Goal: Information Seeking & Learning: Learn about a topic

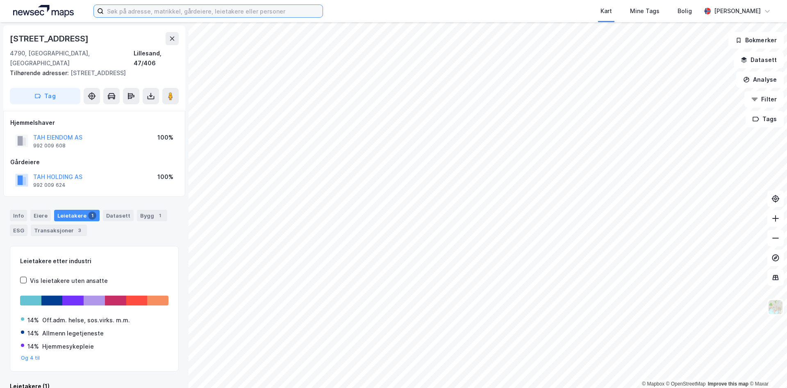
click at [223, 11] on input at bounding box center [213, 11] width 219 height 12
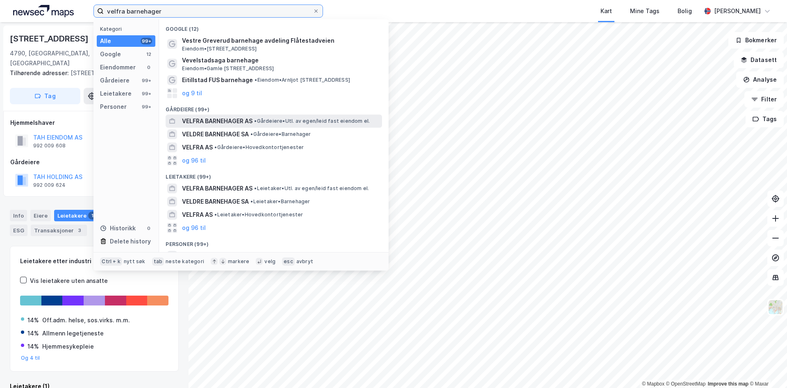
type input "velfra barnehager"
click at [214, 125] on span "VELFRA BARNEHAGER AS" at bounding box center [217, 121] width 71 height 10
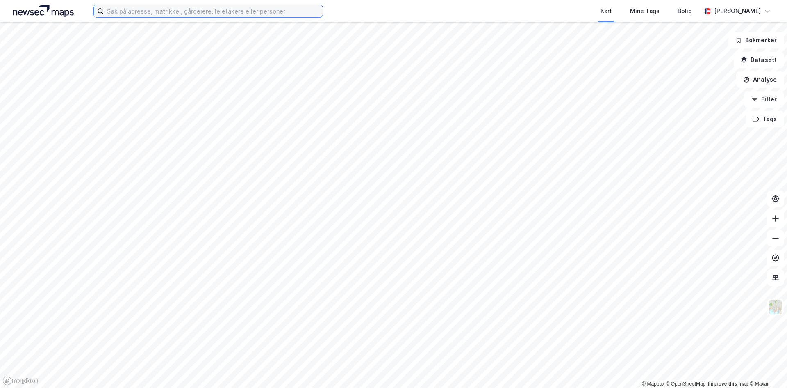
click at [208, 13] on input at bounding box center [213, 11] width 219 height 12
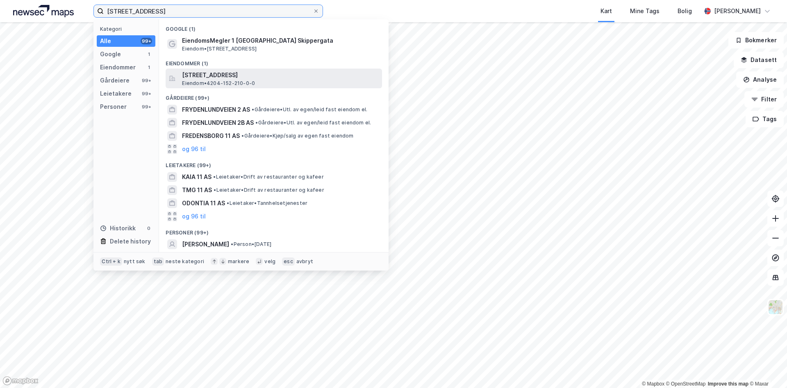
type input "[STREET_ADDRESS]"
click at [225, 78] on span "[STREET_ADDRESS]" at bounding box center [280, 75] width 197 height 10
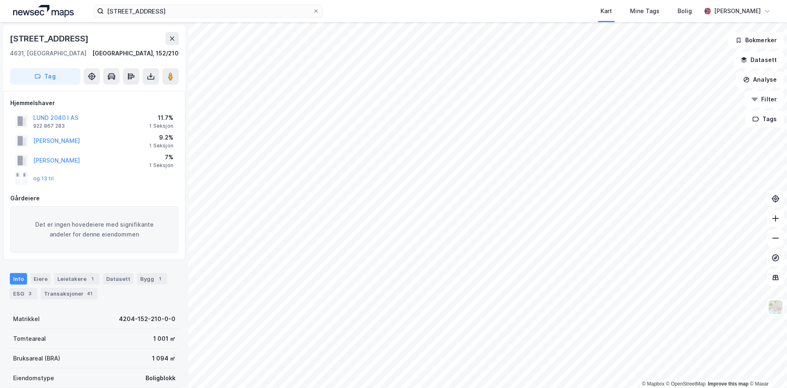
click at [73, 278] on div "Leietakere 1" at bounding box center [77, 278] width 46 height 11
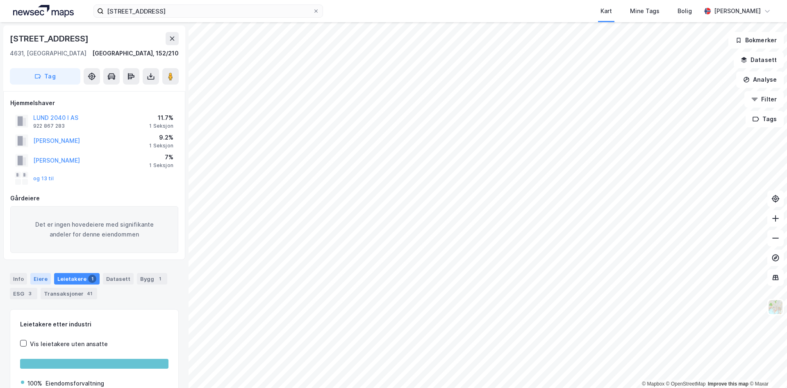
click at [37, 278] on div "Eiere" at bounding box center [40, 278] width 21 height 11
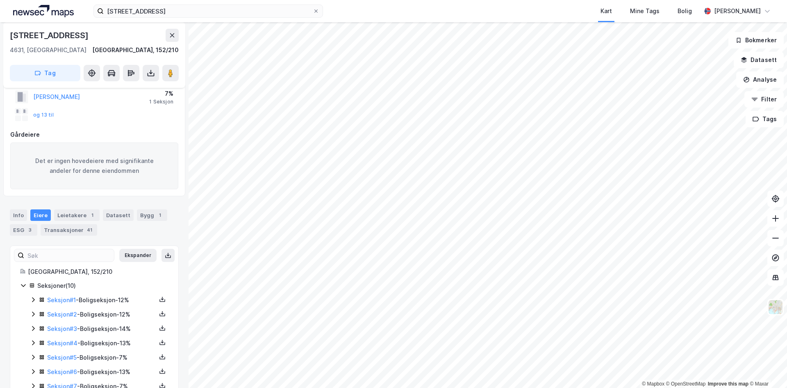
scroll to position [130, 0]
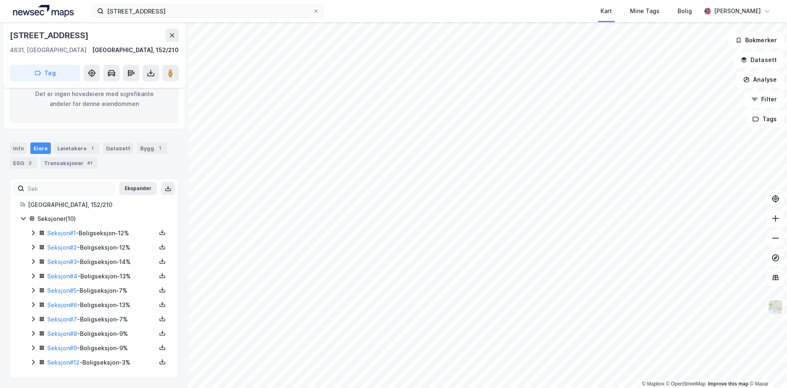
click at [94, 248] on div "Seksjon # 2 - Boligseksjon - 12%" at bounding box center [101, 247] width 109 height 10
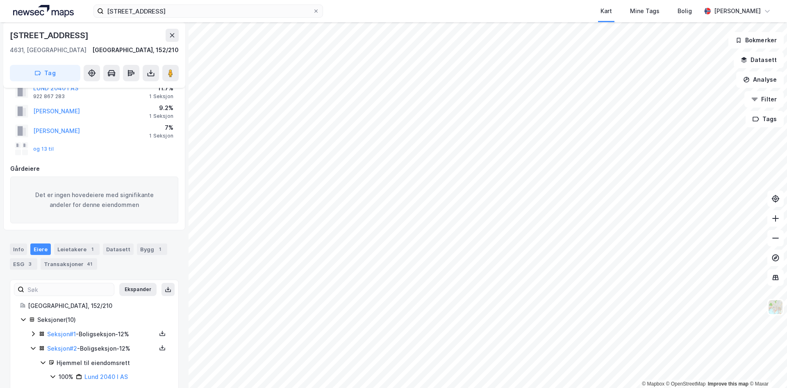
scroll to position [0, 0]
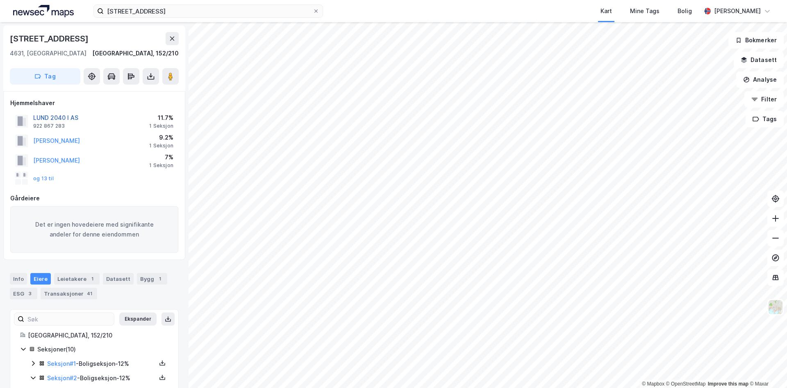
click at [0, 0] on button "LUND 2040 I AS" at bounding box center [0, 0] width 0 height 0
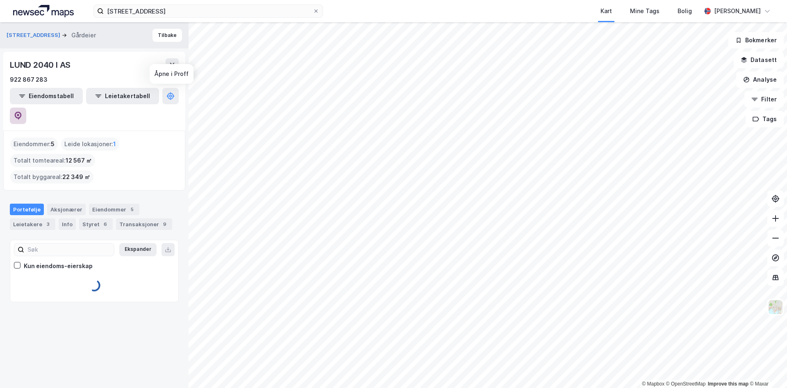
click at [22, 112] on icon at bounding box center [18, 116] width 8 height 8
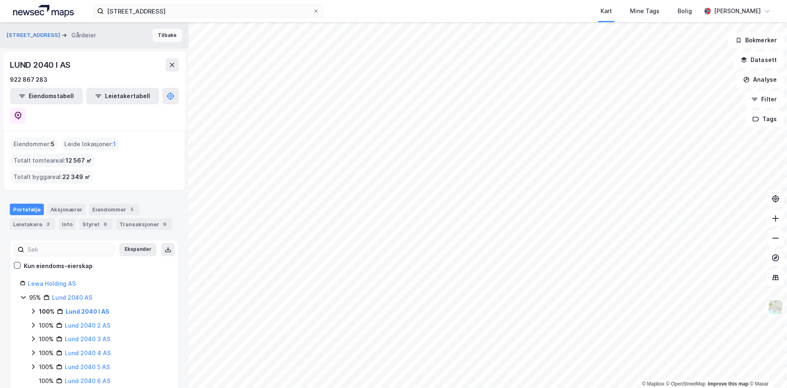
click at [161, 39] on button "Tilbake" at bounding box center [168, 35] width 30 height 13
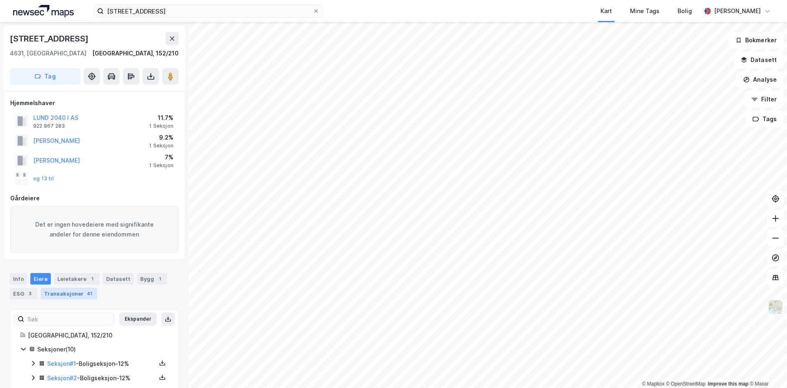
click at [75, 292] on div "Transaksjoner 41" at bounding box center [69, 292] width 57 height 11
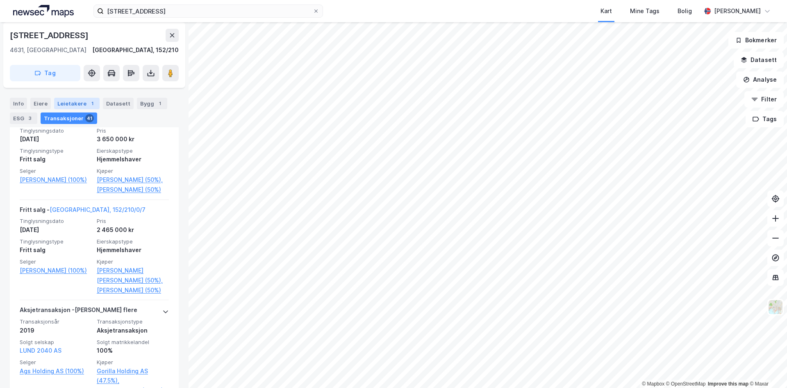
scroll to position [116, 0]
